Goal: Contribute content: Add original content to the website for others to see

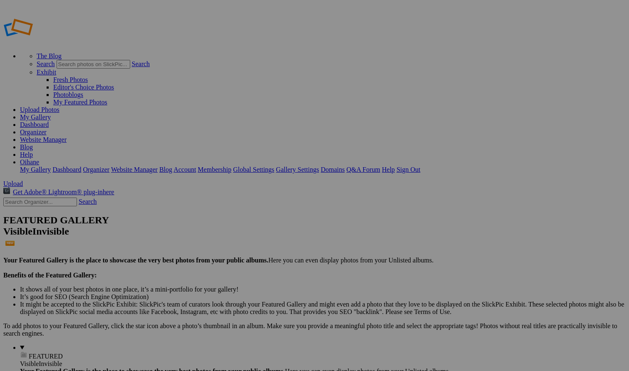
type input "08. Zara Du Rose"
click at [240, 227] on span "Create" at bounding box center [231, 230] width 17 height 7
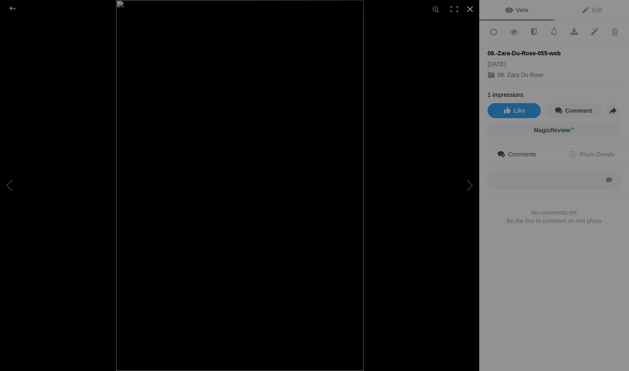
click at [471, 10] on div at bounding box center [470, 9] width 18 height 18
